Goal: Navigation & Orientation: Find specific page/section

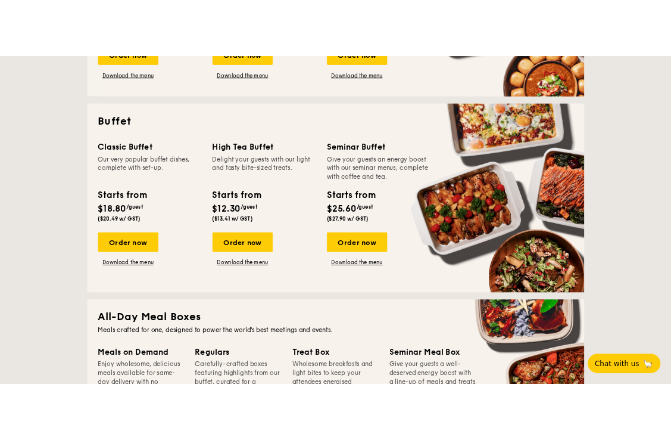
scroll to position [536, 0]
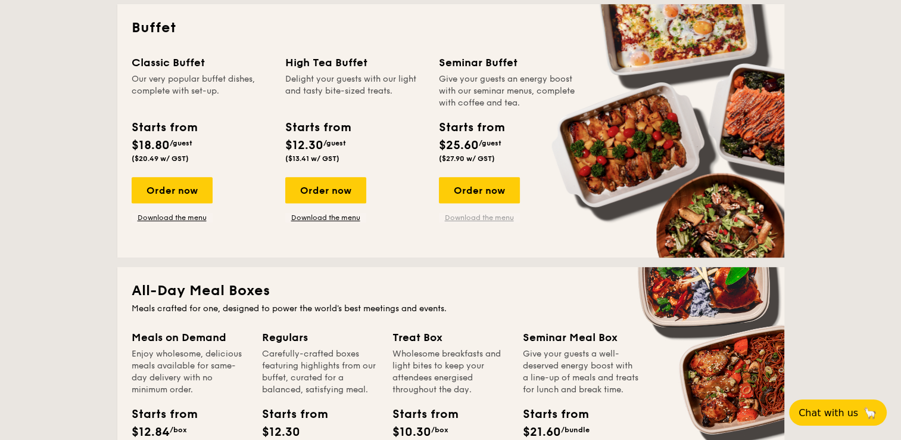
click at [474, 214] on link "Download the menu" at bounding box center [479, 218] width 81 height 10
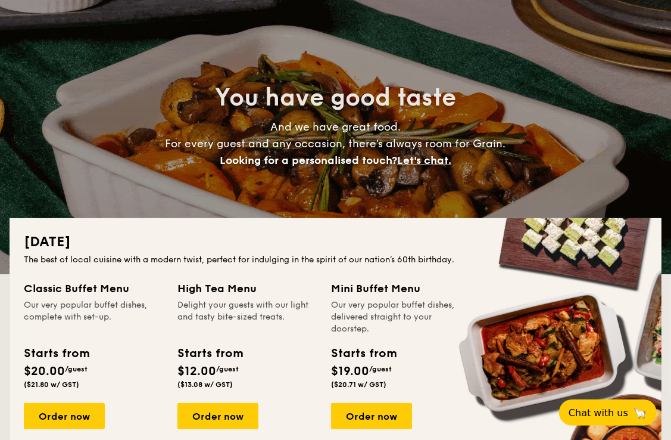
scroll to position [0, 0]
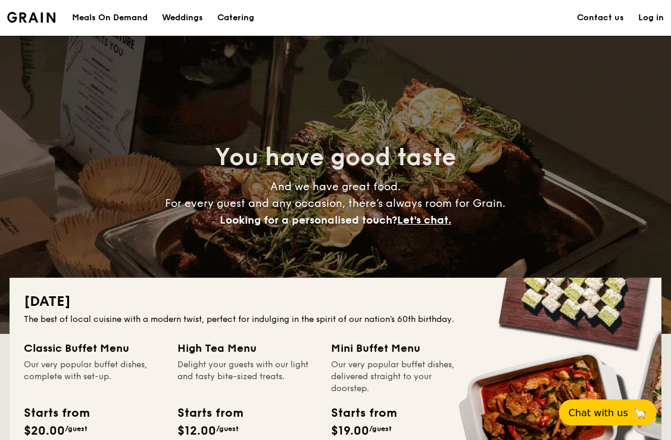
click at [126, 18] on div "Meals On Demand" at bounding box center [110, 18] width 76 height 36
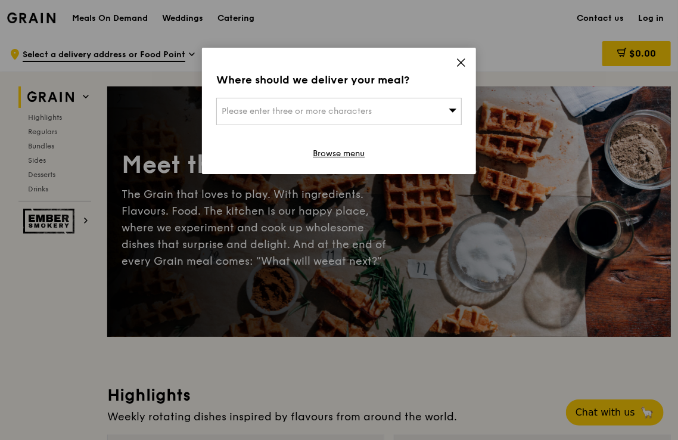
click at [460, 61] on icon at bounding box center [461, 62] width 11 height 11
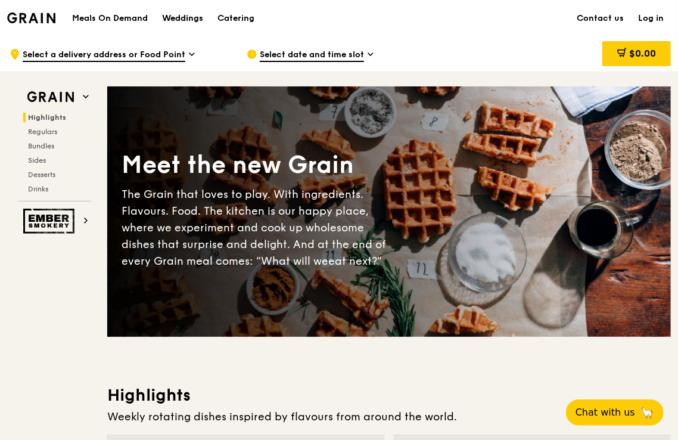
click at [183, 18] on div "Weddings" at bounding box center [182, 19] width 41 height 36
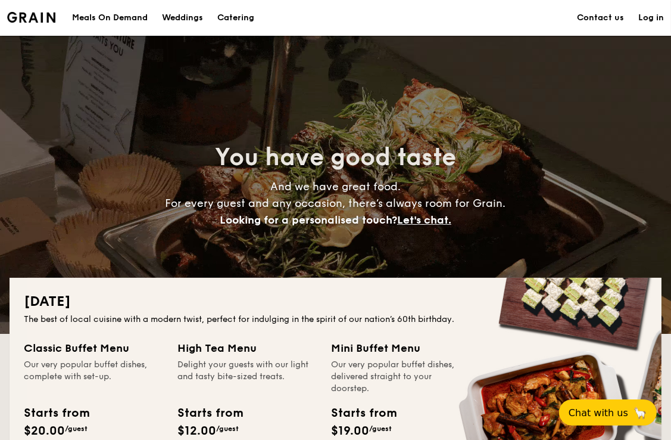
click at [430, 219] on span "Let's chat." at bounding box center [424, 219] width 54 height 13
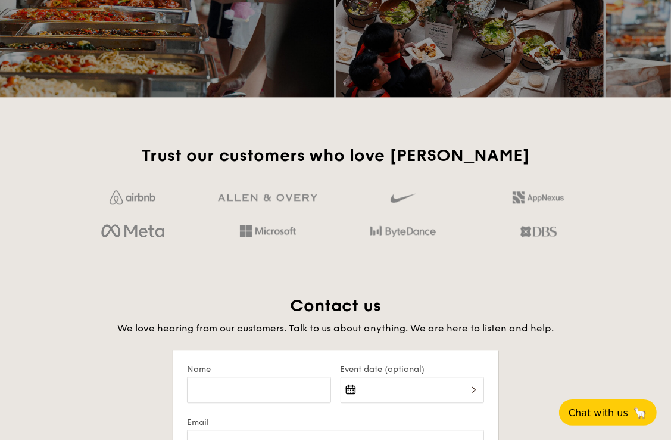
scroll to position [2307, 0]
